Goal: Use online tool/utility

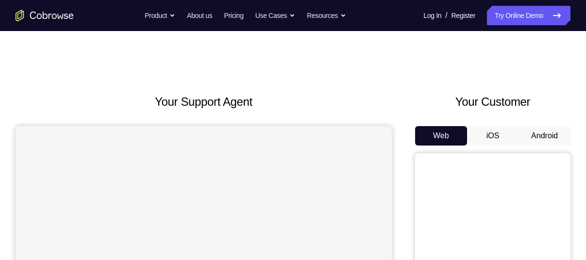
click at [554, 141] on button "Android" at bounding box center [545, 135] width 52 height 19
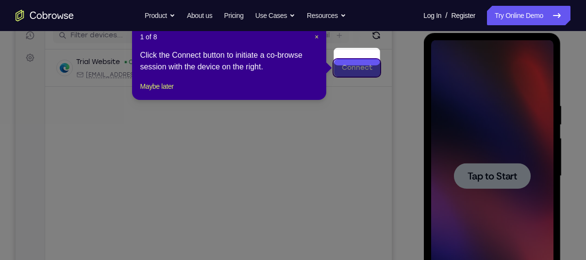
scroll to position [127, 0]
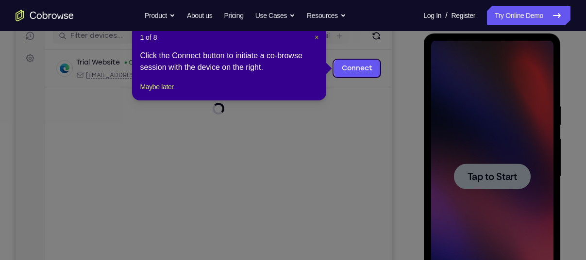
click at [317, 36] on span "×" at bounding box center [317, 38] width 4 height 8
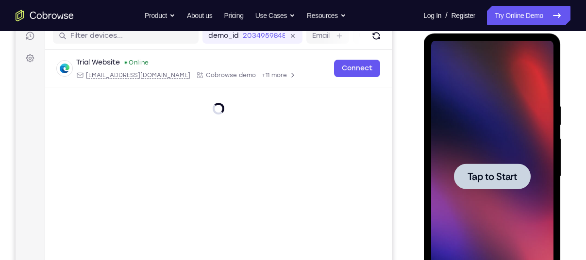
click at [463, 163] on div at bounding box center [492, 177] width 122 height 272
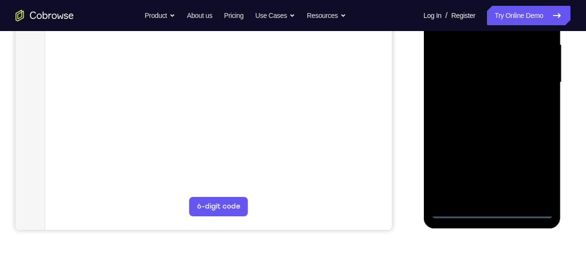
scroll to position [222, 0]
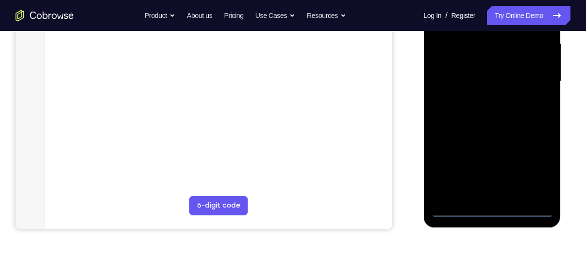
click at [495, 207] on div at bounding box center [492, 82] width 122 height 272
click at [536, 170] on div at bounding box center [492, 82] width 122 height 272
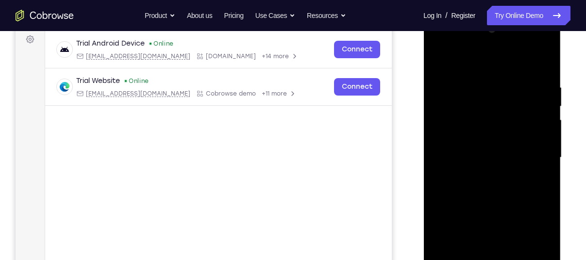
click at [466, 63] on div at bounding box center [492, 158] width 122 height 272
click at [447, 60] on div at bounding box center [492, 158] width 122 height 272
click at [533, 159] on div at bounding box center [492, 158] width 122 height 272
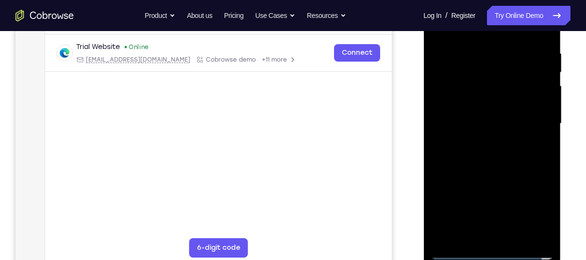
scroll to position [181, 0]
click at [484, 139] on div at bounding box center [492, 123] width 122 height 272
click at [486, 104] on div at bounding box center [492, 123] width 122 height 272
click at [480, 116] on div at bounding box center [492, 123] width 122 height 272
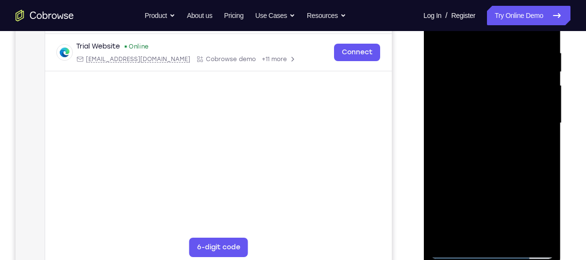
click at [545, 233] on div at bounding box center [492, 123] width 122 height 272
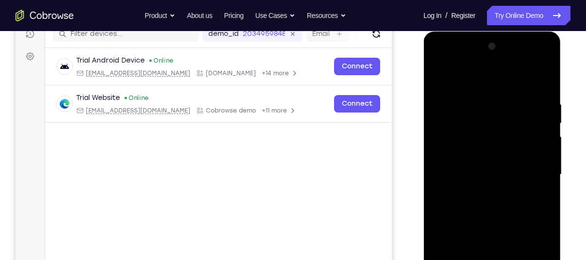
scroll to position [128, 0]
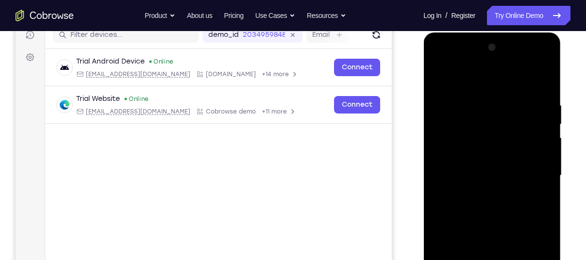
click at [458, 104] on div at bounding box center [492, 176] width 122 height 272
click at [482, 194] on div at bounding box center [492, 176] width 122 height 272
click at [480, 152] on div at bounding box center [492, 176] width 122 height 272
click at [483, 169] on div at bounding box center [492, 176] width 122 height 272
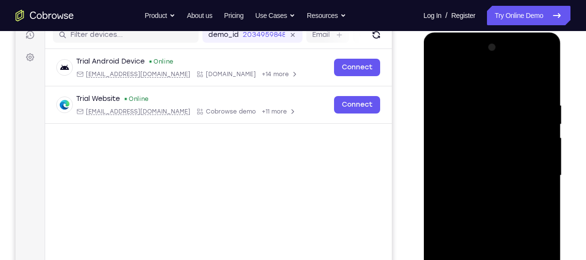
click at [483, 169] on div at bounding box center [492, 176] width 122 height 272
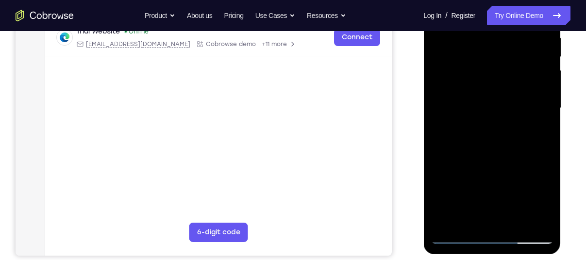
scroll to position [196, 0]
click at [455, 235] on div at bounding box center [492, 108] width 122 height 272
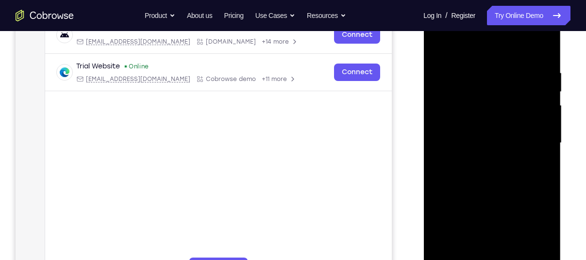
scroll to position [160, 0]
click at [494, 120] on div at bounding box center [492, 144] width 122 height 272
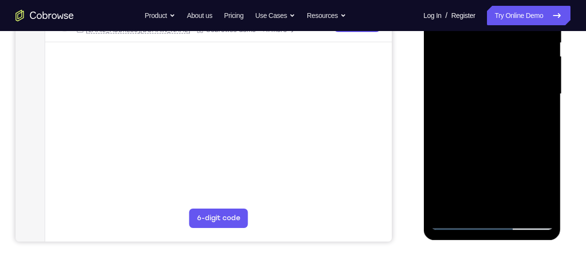
scroll to position [130, 0]
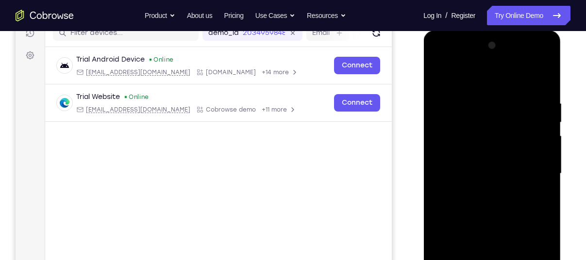
click at [476, 95] on div at bounding box center [492, 174] width 122 height 272
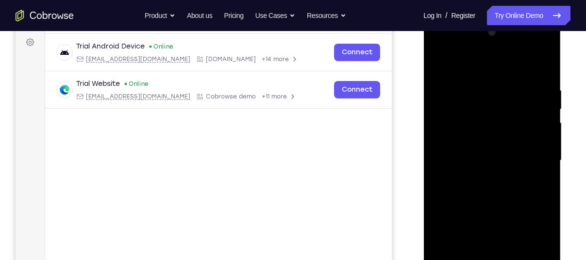
scroll to position [139, 0]
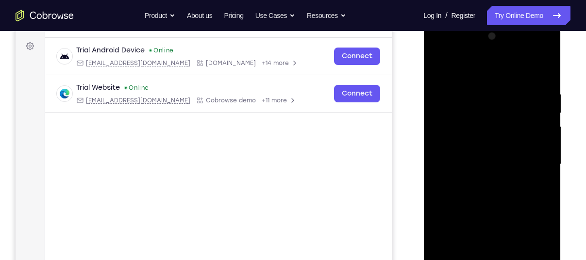
click at [445, 173] on div at bounding box center [492, 165] width 122 height 272
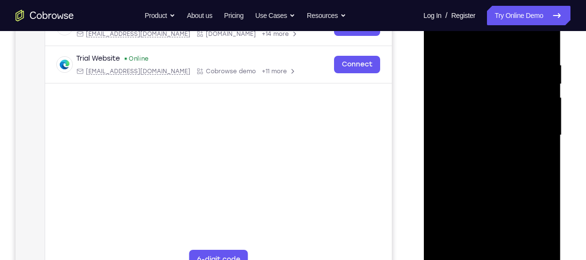
scroll to position [170, 0]
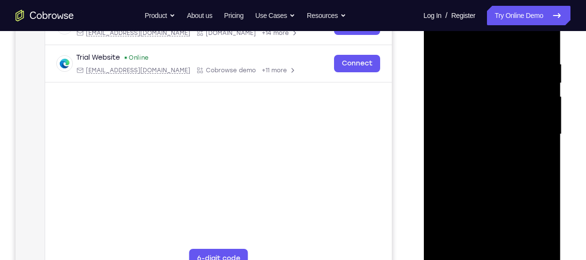
click at [438, 166] on div at bounding box center [492, 135] width 122 height 272
click at [444, 159] on div at bounding box center [492, 135] width 122 height 272
click at [450, 201] on div at bounding box center [492, 135] width 122 height 272
click at [460, 185] on div at bounding box center [492, 135] width 122 height 272
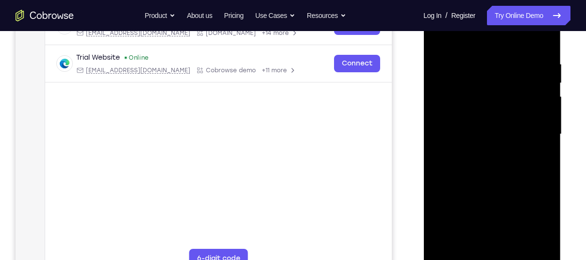
click at [457, 188] on div at bounding box center [492, 135] width 122 height 272
click at [527, 188] on div at bounding box center [492, 135] width 122 height 272
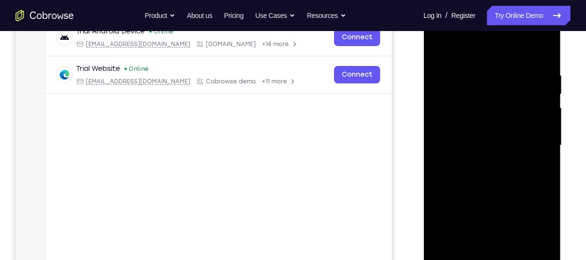
scroll to position [152, 0]
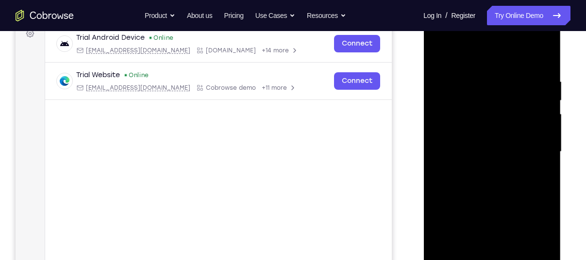
click at [545, 98] on div at bounding box center [492, 152] width 122 height 272
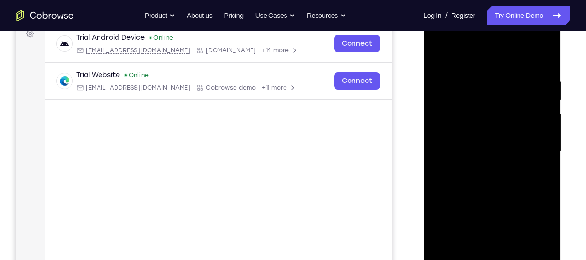
click at [545, 98] on div at bounding box center [492, 152] width 122 height 272
click at [546, 95] on div at bounding box center [492, 152] width 122 height 272
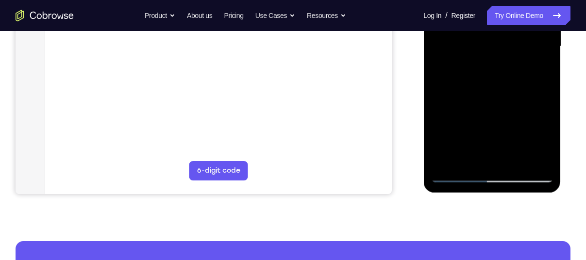
scroll to position [259, 0]
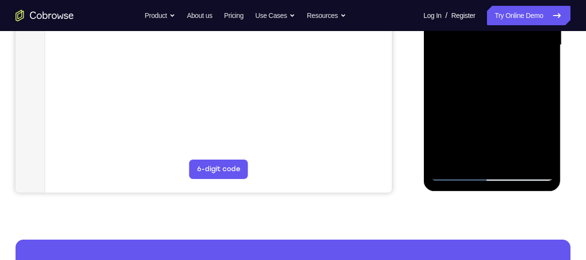
click at [448, 157] on div at bounding box center [492, 45] width 122 height 272
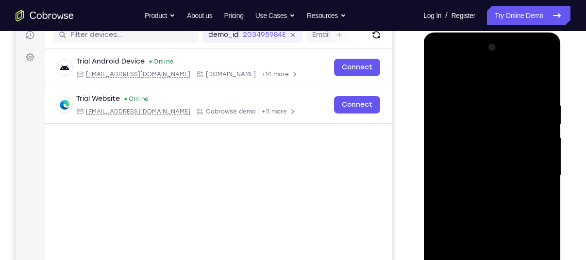
scroll to position [128, 0]
click at [478, 98] on div at bounding box center [492, 176] width 122 height 272
click at [543, 80] on div at bounding box center [492, 176] width 122 height 272
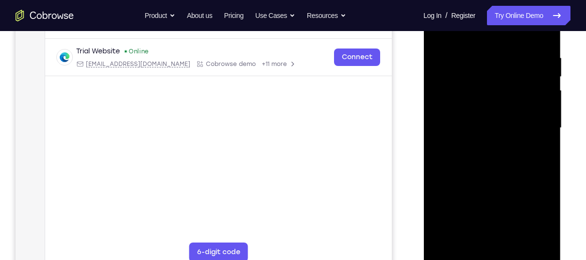
scroll to position [171, 0]
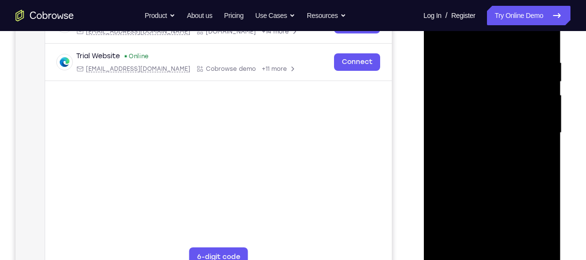
click at [543, 36] on div at bounding box center [492, 133] width 122 height 272
click at [515, 246] on div at bounding box center [492, 133] width 122 height 272
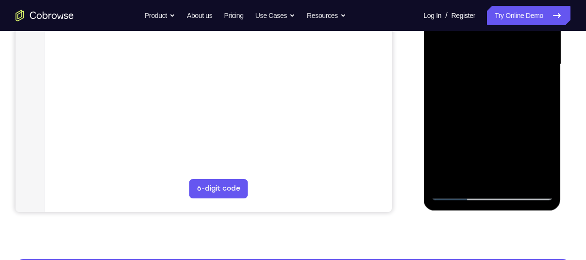
scroll to position [245, 0]
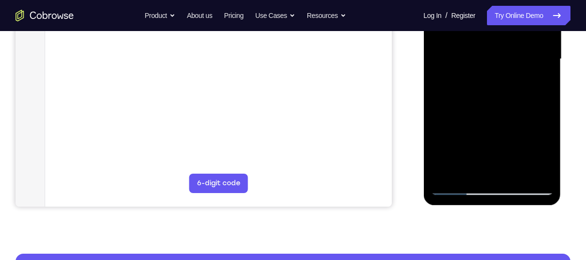
click at [539, 174] on div at bounding box center [492, 59] width 122 height 272
click at [537, 171] on div at bounding box center [492, 59] width 122 height 272
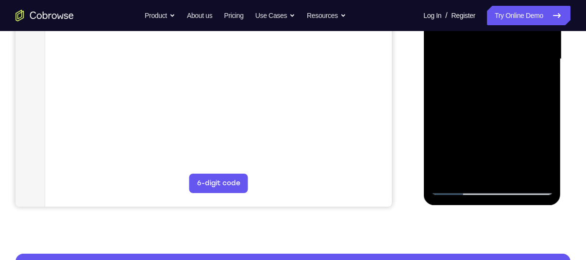
click at [537, 171] on div at bounding box center [492, 59] width 122 height 272
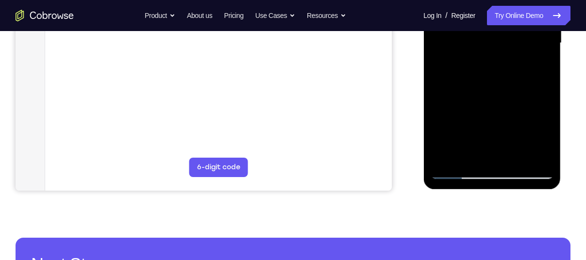
scroll to position [261, 0]
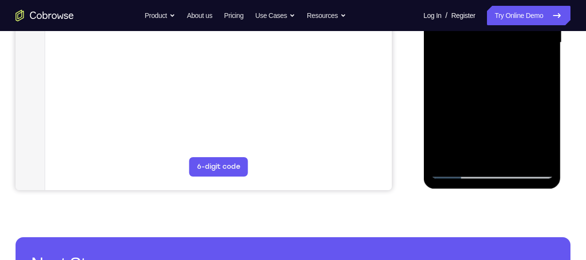
drag, startPoint x: 541, startPoint y: 150, endPoint x: 535, endPoint y: 154, distance: 6.9
click at [535, 154] on div at bounding box center [492, 43] width 122 height 272
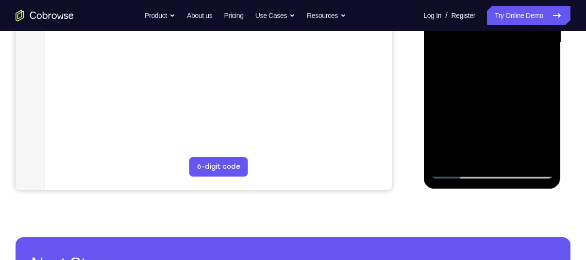
click at [535, 154] on div at bounding box center [492, 43] width 122 height 272
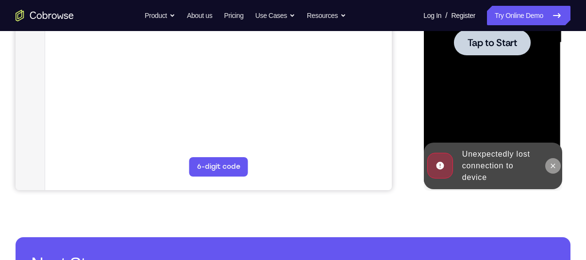
click at [552, 163] on icon at bounding box center [553, 166] width 8 height 8
